Goal: Communication & Community: Answer question/provide support

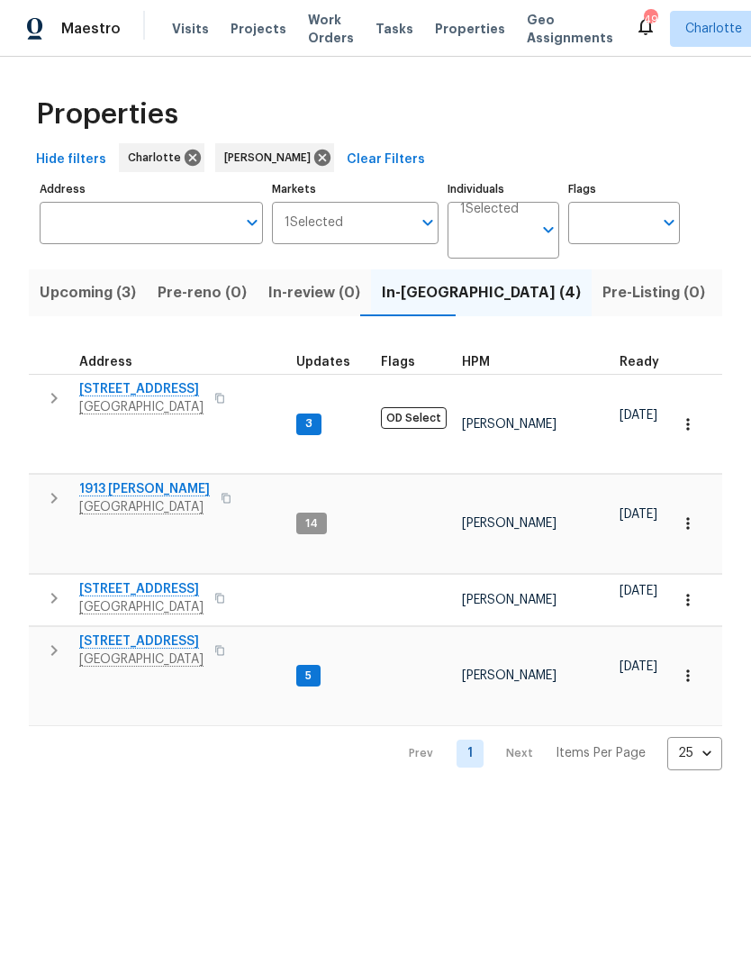
click at [49, 487] on icon "button" at bounding box center [54, 498] width 22 height 22
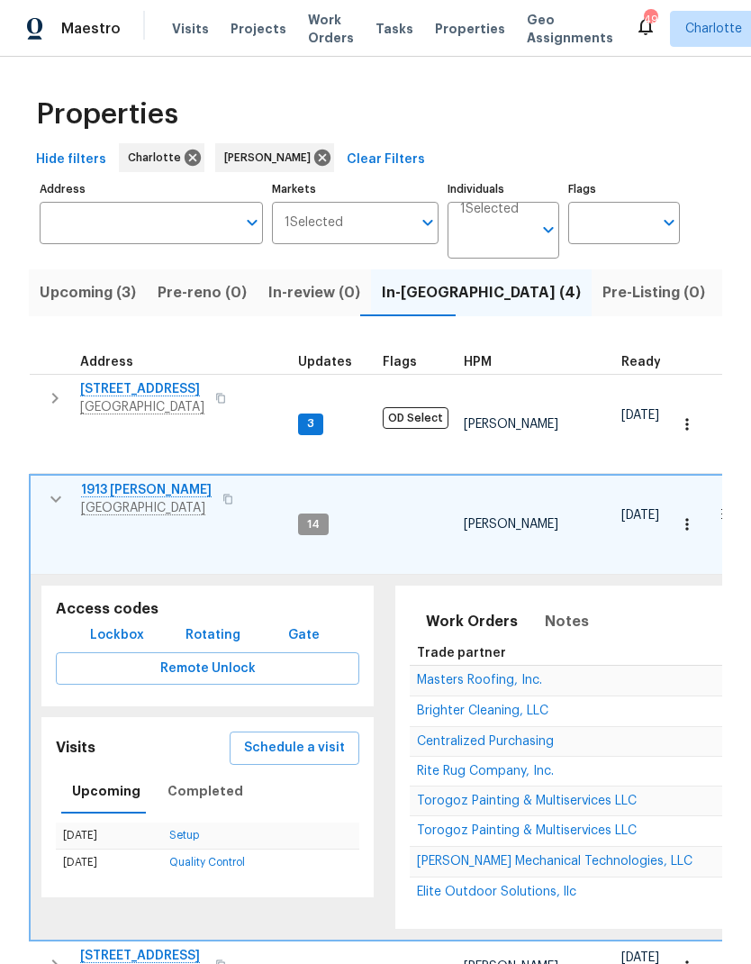
click at [130, 481] on span "1913 Nigel Ct" at bounding box center [146, 490] width 131 height 18
click at [66, 481] on button "button" at bounding box center [56, 499] width 36 height 36
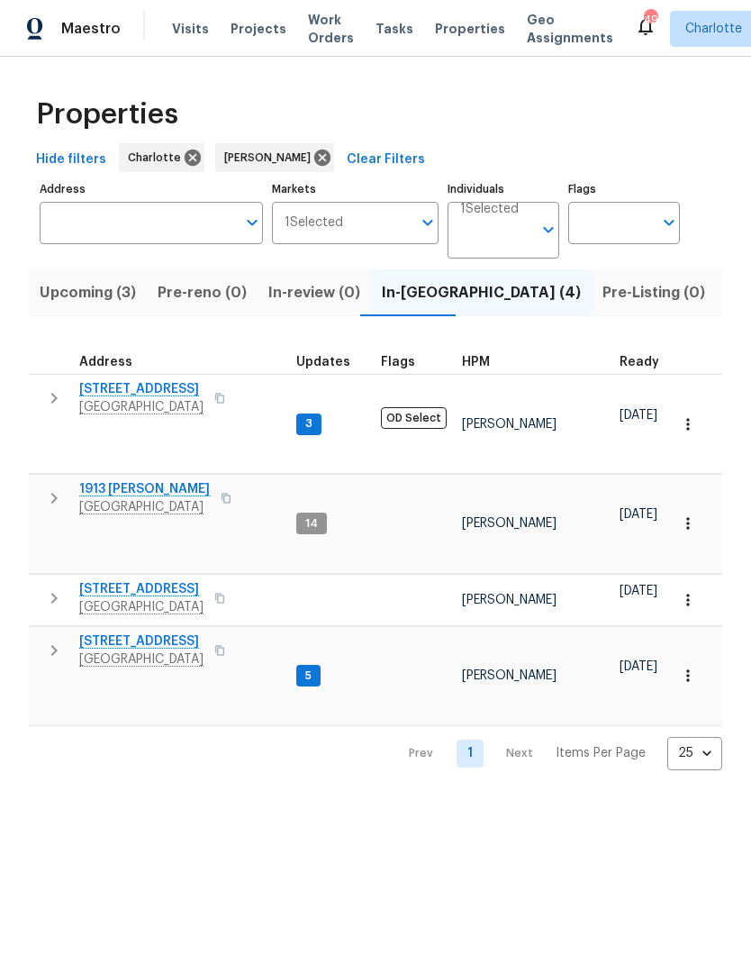
click at [101, 291] on span "Upcoming (3)" at bounding box center [88, 292] width 96 height 25
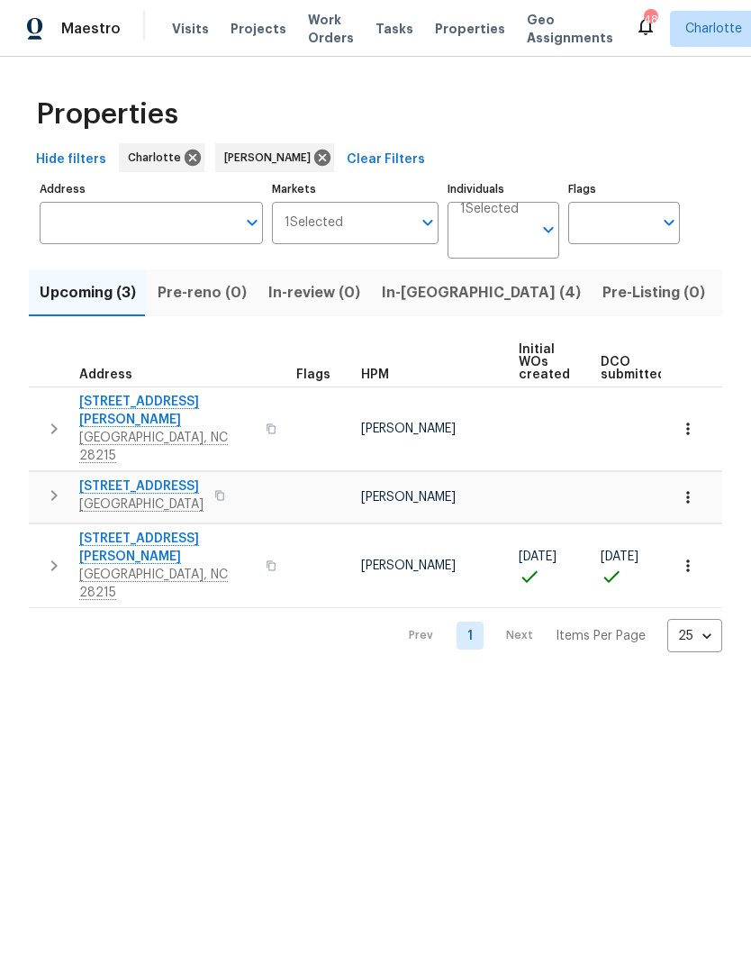
click at [132, 530] on span "5917 McBride St" at bounding box center [167, 548] width 176 height 36
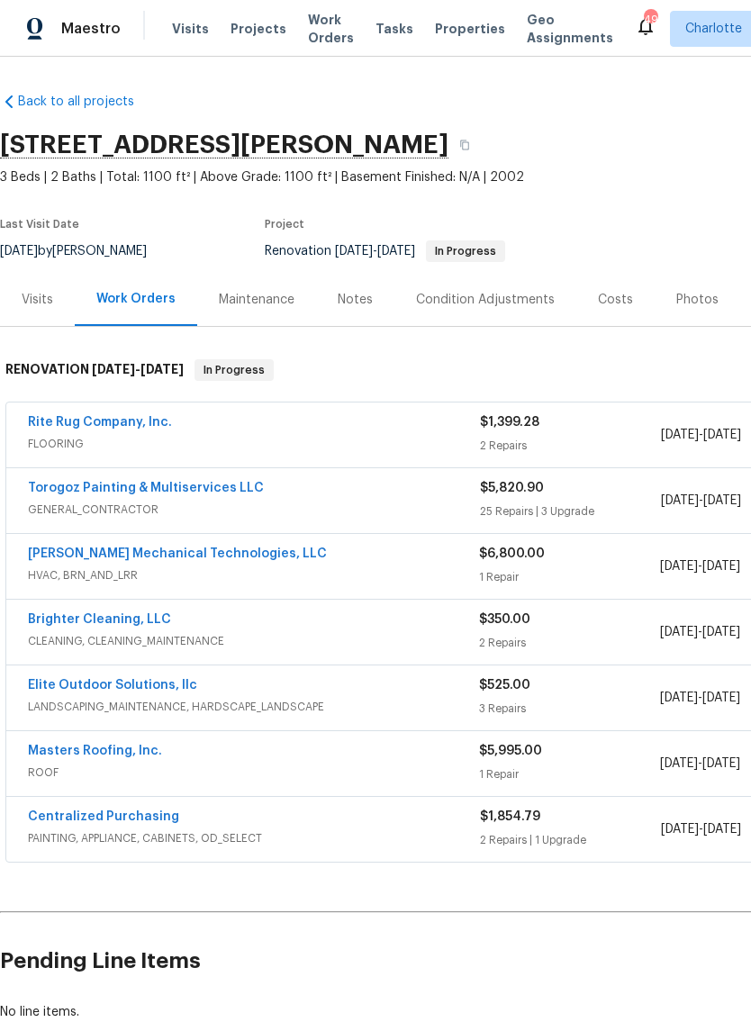
click at [360, 303] on div "Notes" at bounding box center [355, 300] width 35 height 18
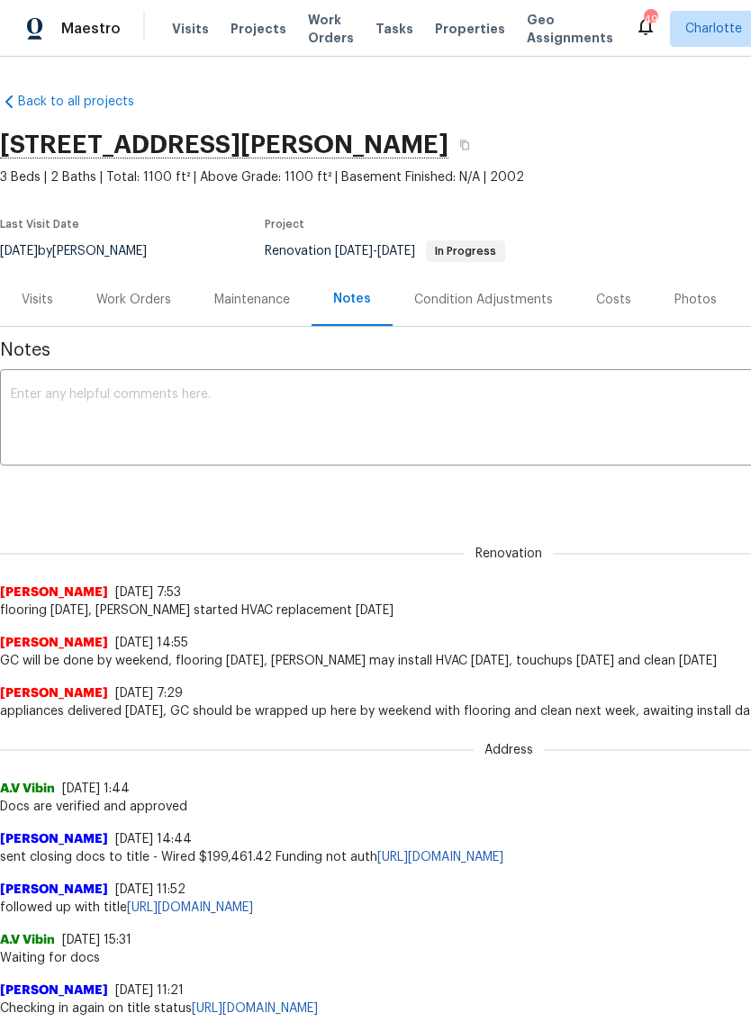
click at [138, 307] on div "Work Orders" at bounding box center [133, 300] width 75 height 18
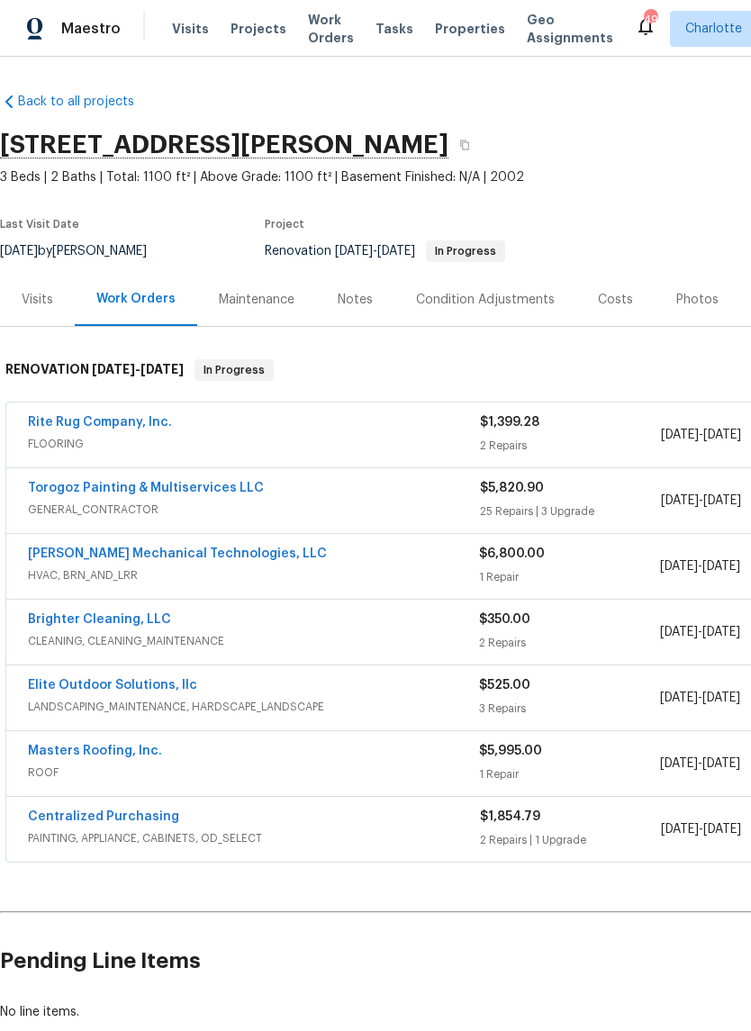
click at [167, 684] on link "Elite Outdoor Solutions, llc" at bounding box center [112, 685] width 169 height 13
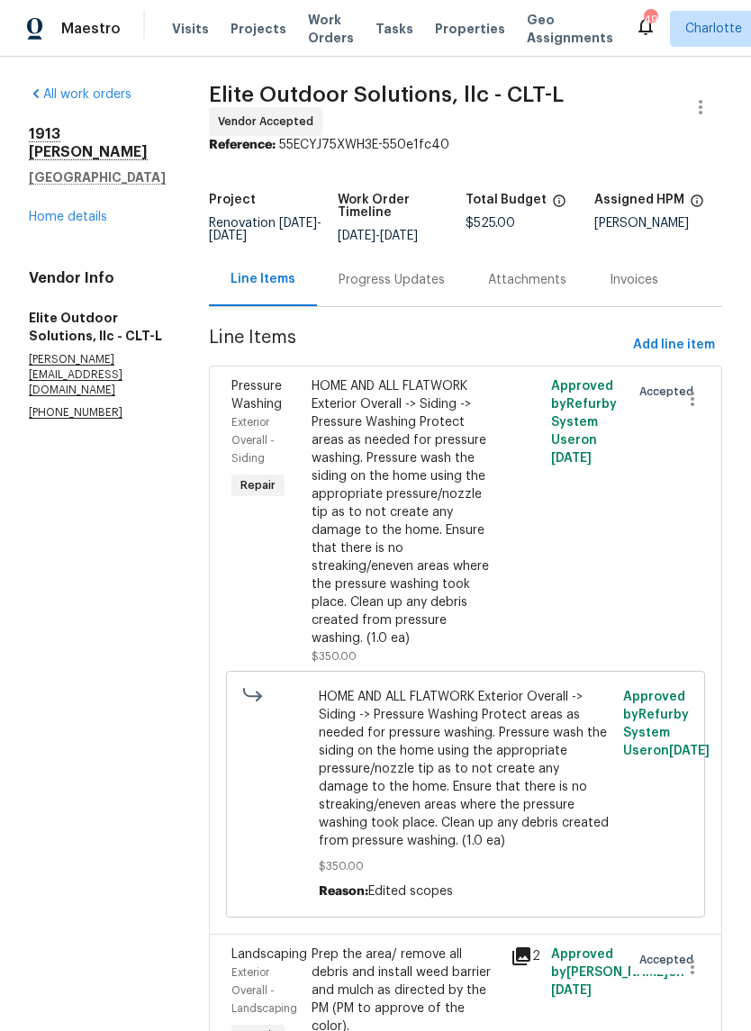
click at [373, 274] on div "Progress Updates" at bounding box center [392, 280] width 106 height 18
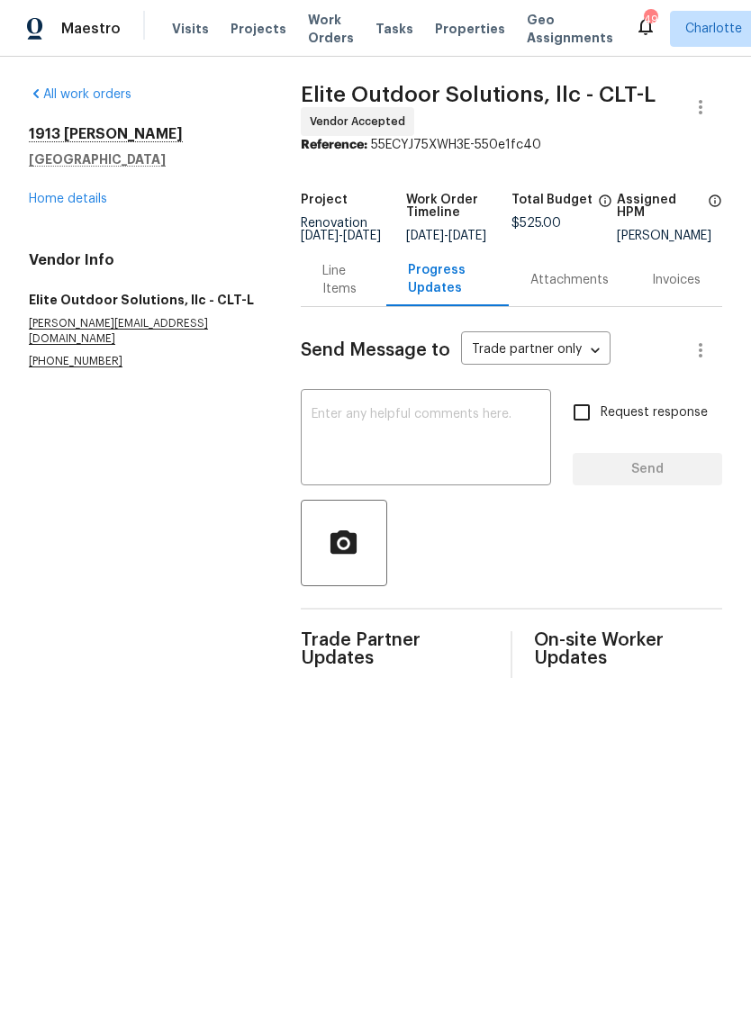
click at [455, 432] on textarea at bounding box center [427, 439] width 230 height 63
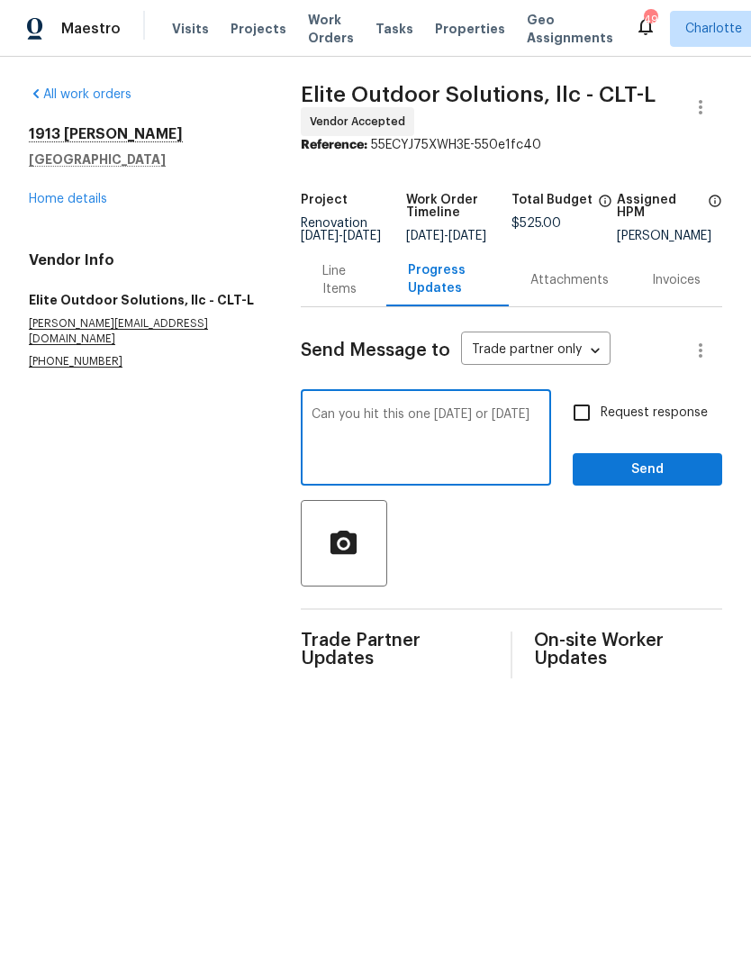
type textarea "Can you hit this one tomorrow or Thursday"
click at [585, 420] on input "Request response" at bounding box center [582, 413] width 38 height 38
checkbox input "true"
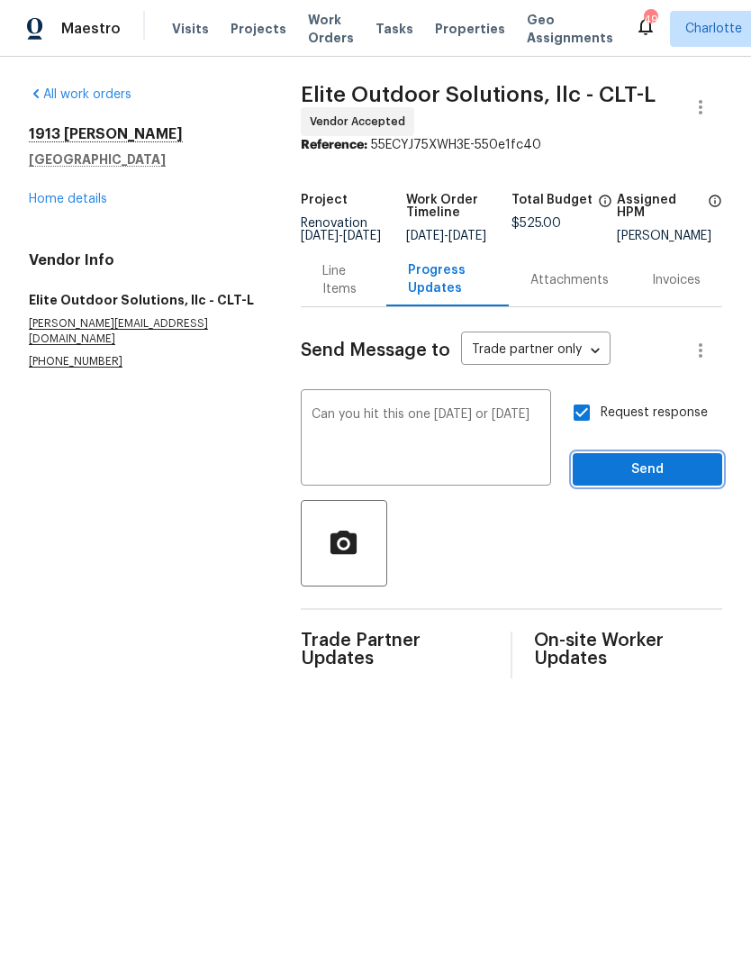
click at [684, 481] on span "Send" at bounding box center [647, 469] width 121 height 23
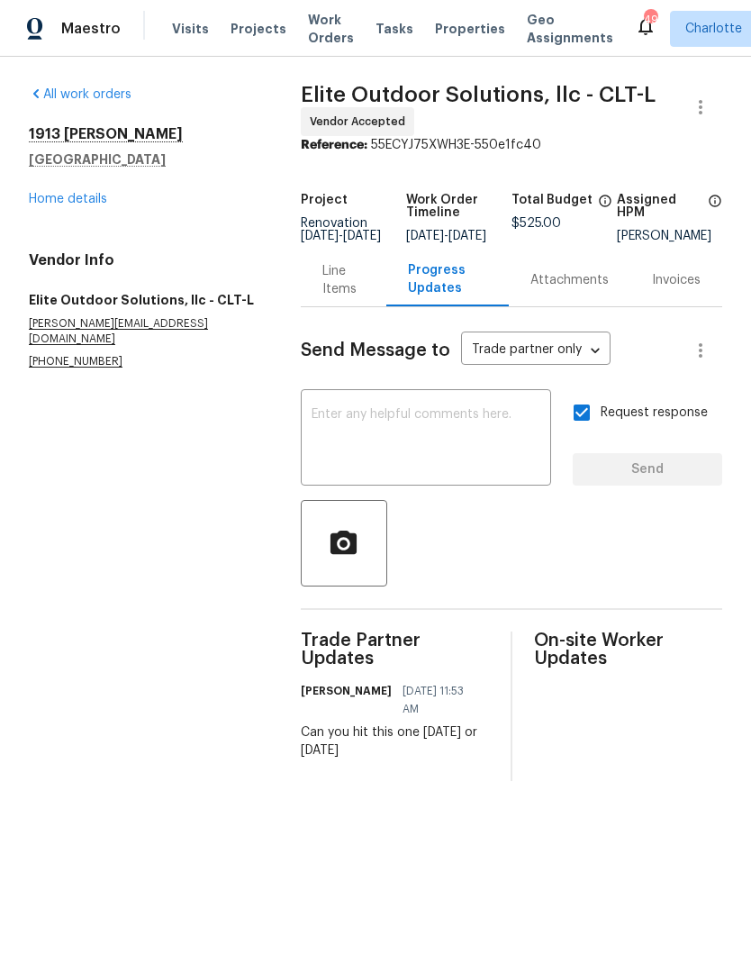
click at [65, 203] on link "Home details" at bounding box center [68, 199] width 78 height 13
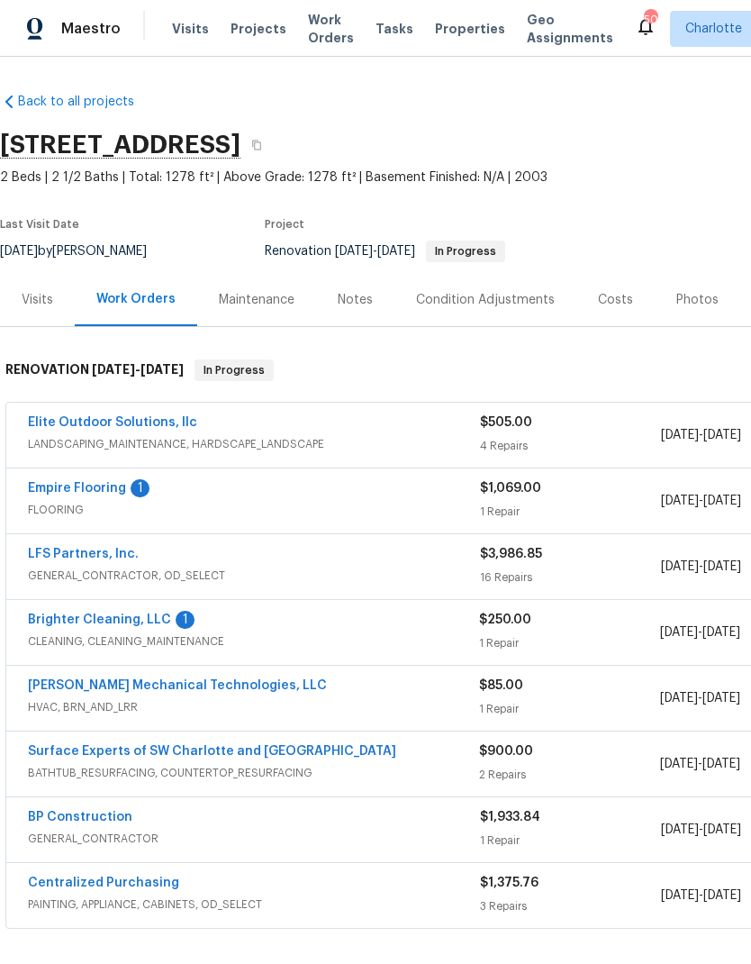
click at [86, 490] on link "Empire Flooring" at bounding box center [77, 488] width 98 height 13
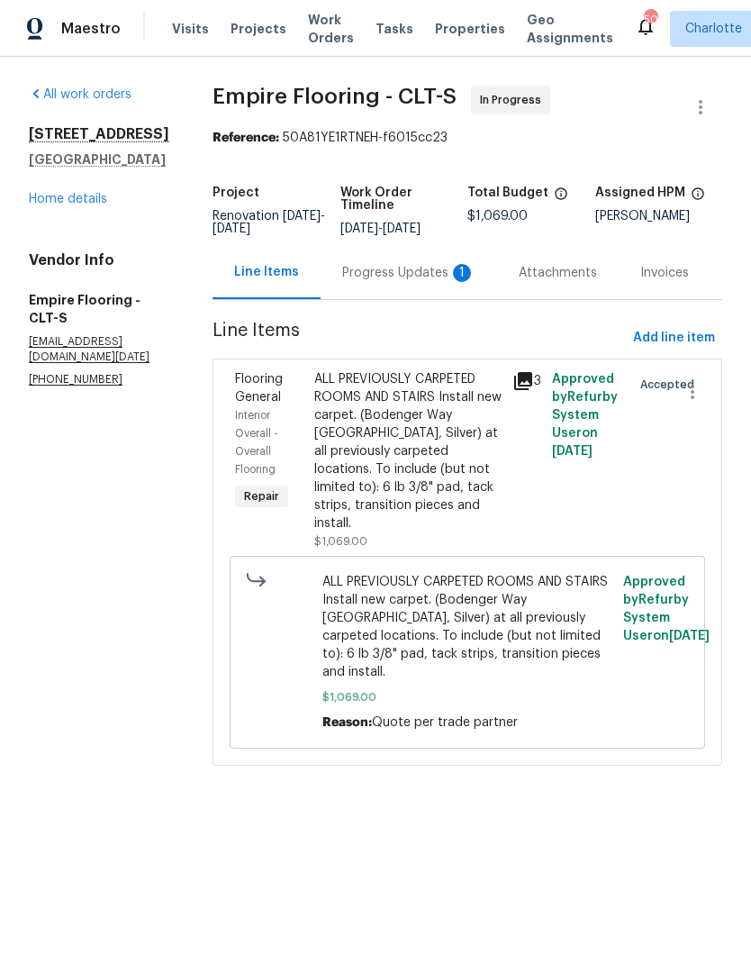
click at [408, 282] on div "Progress Updates 1" at bounding box center [408, 273] width 133 height 18
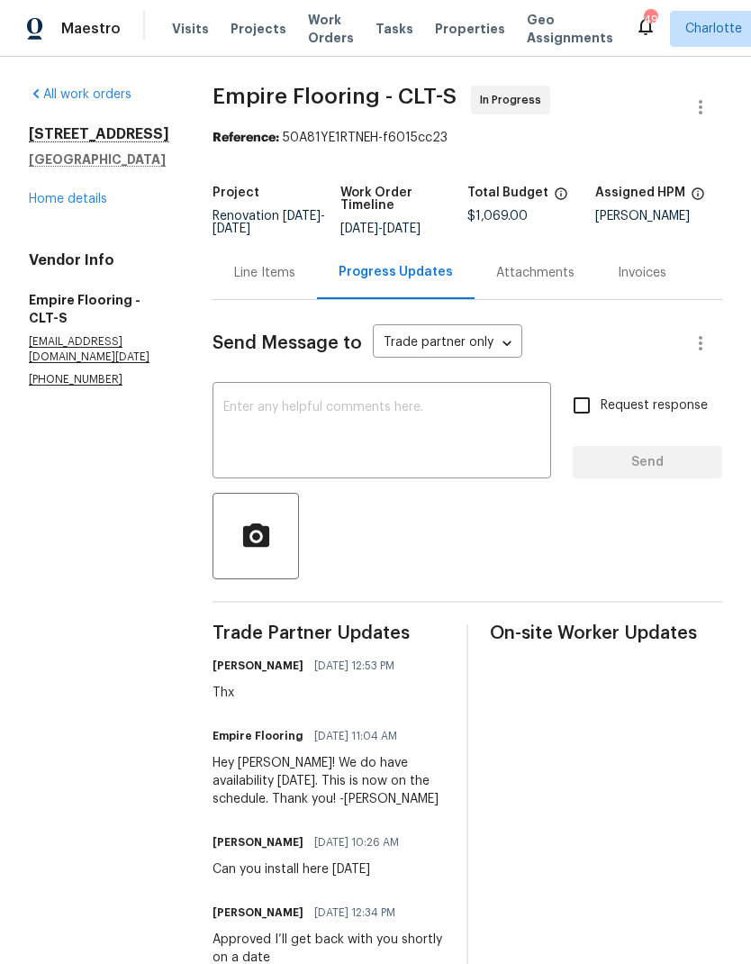
click at [485, 447] on textarea at bounding box center [381, 432] width 317 height 63
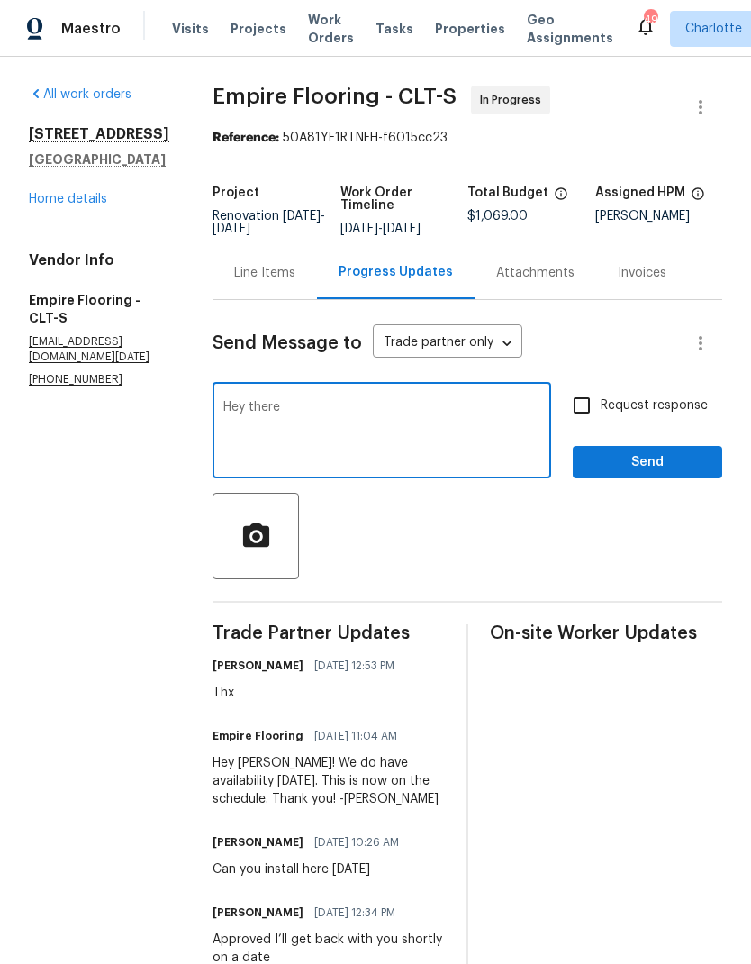
click at [470, 426] on textarea "Hey there" at bounding box center [381, 432] width 317 height 63
type textarea "Hey there you guys still set for install today?"
click at [571, 417] on input "Request response" at bounding box center [582, 405] width 38 height 38
checkbox input "true"
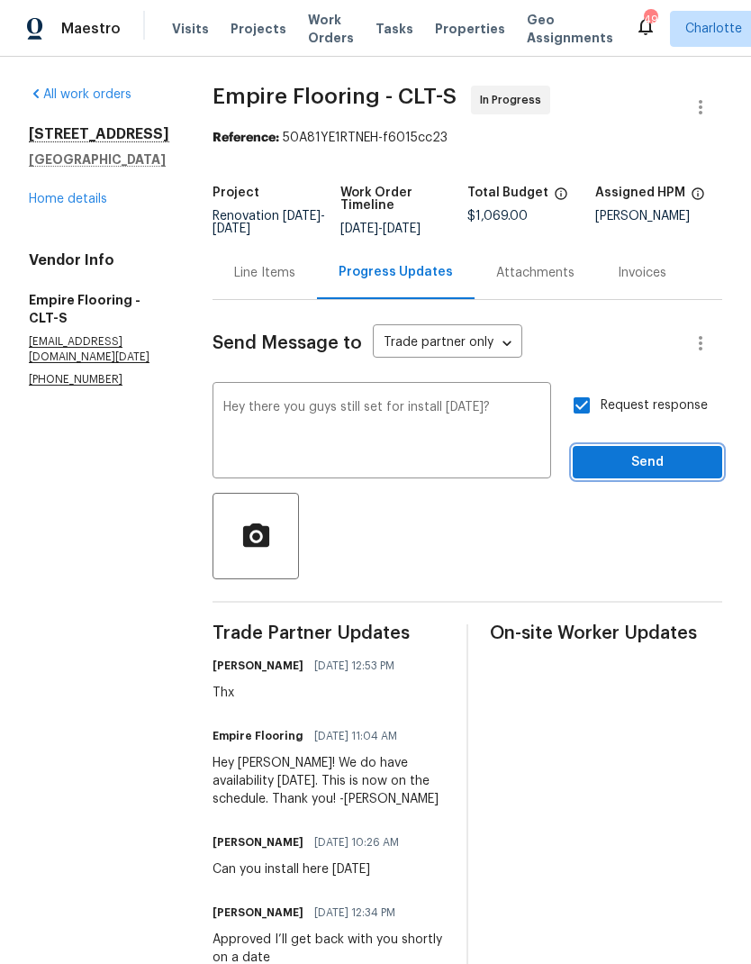
click at [645, 474] on span "Send" at bounding box center [647, 462] width 121 height 23
